Goal: Task Accomplishment & Management: Use online tool/utility

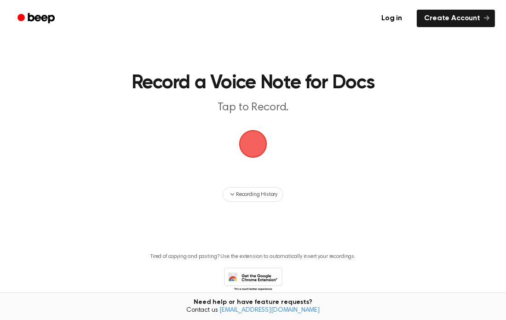
click at [253, 144] on span "button" at bounding box center [253, 144] width 44 height 44
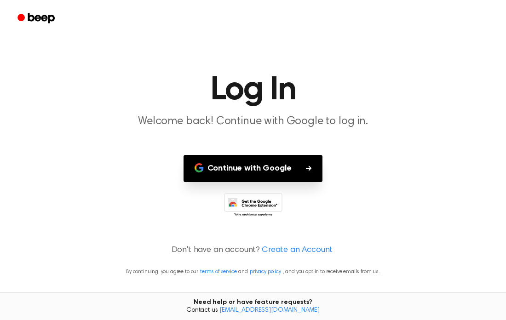
click at [271, 174] on button "Continue with Google" at bounding box center [252, 168] width 139 height 27
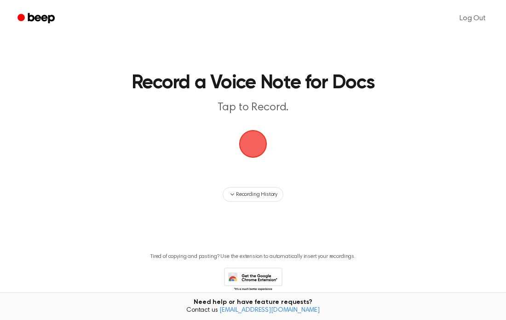
click at [252, 147] on span "button" at bounding box center [253, 144] width 34 height 34
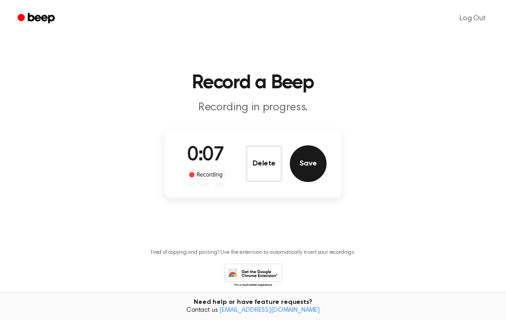
click at [315, 169] on button "Save" at bounding box center [308, 163] width 37 height 37
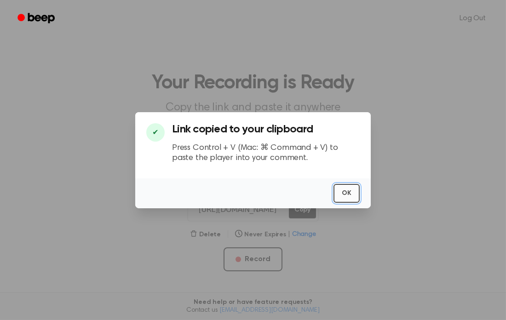
click at [349, 194] on button "OK" at bounding box center [346, 193] width 26 height 19
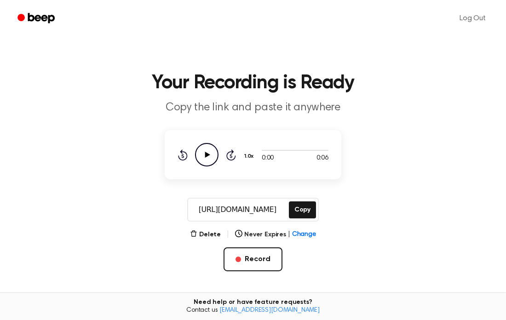
click at [210, 158] on icon "Play Audio" at bounding box center [206, 154] width 23 height 23
click at [210, 158] on icon "Pause Audio" at bounding box center [206, 154] width 23 height 23
click at [206, 155] on icon at bounding box center [207, 155] width 5 height 6
